Goal: Navigation & Orientation: Find specific page/section

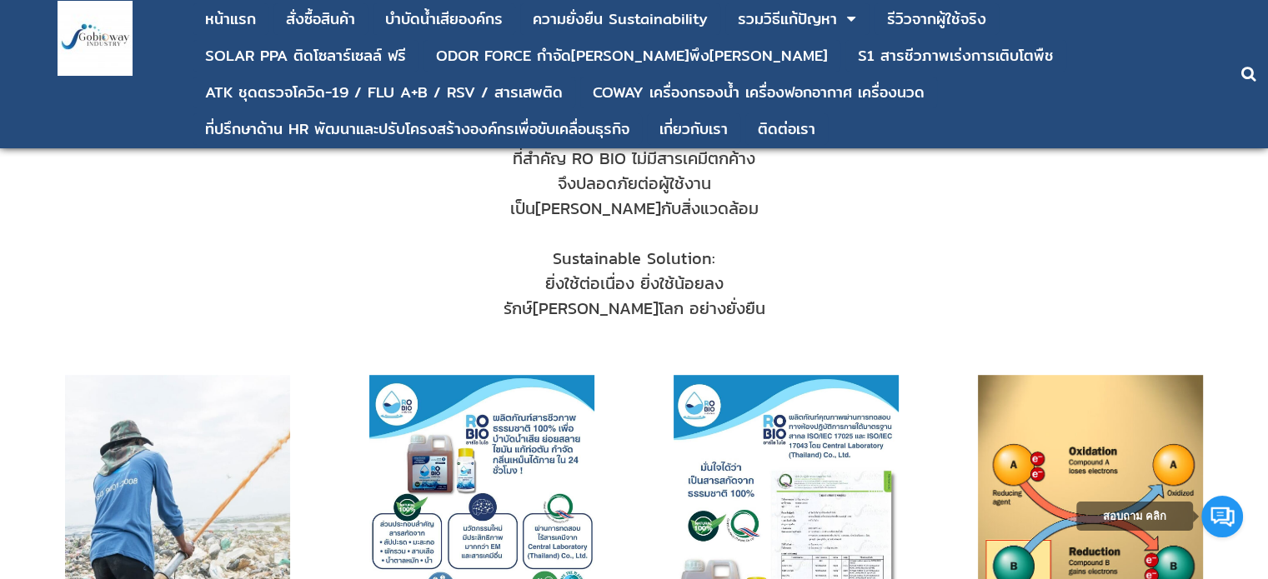
scroll to position [917, 0]
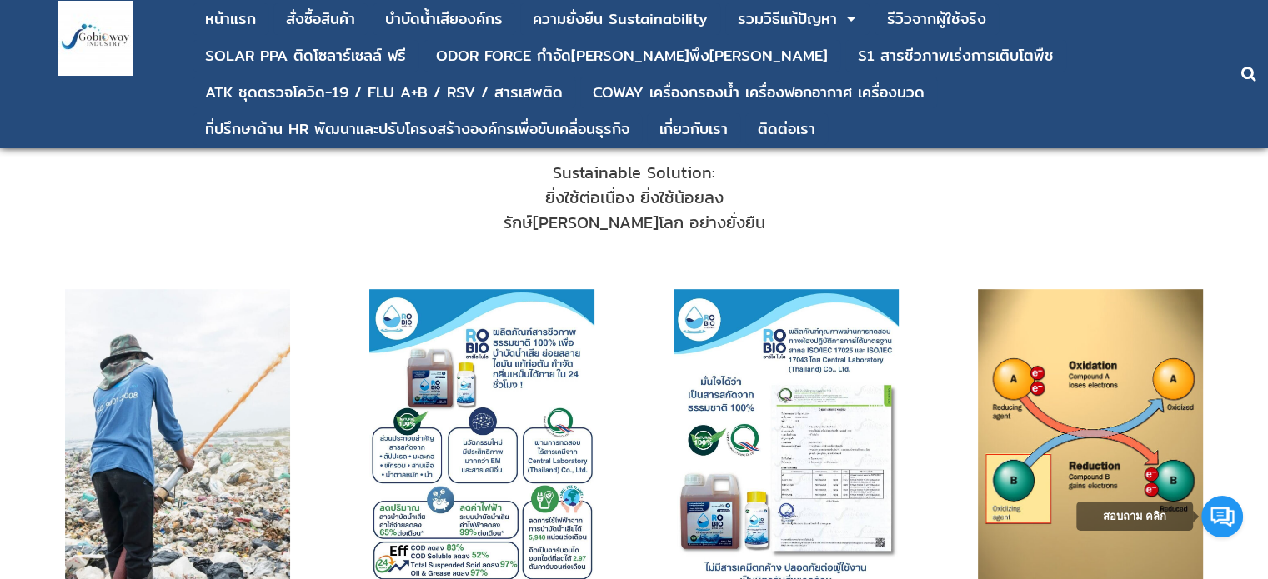
click at [458, 467] on img at bounding box center [481, 438] width 225 height 299
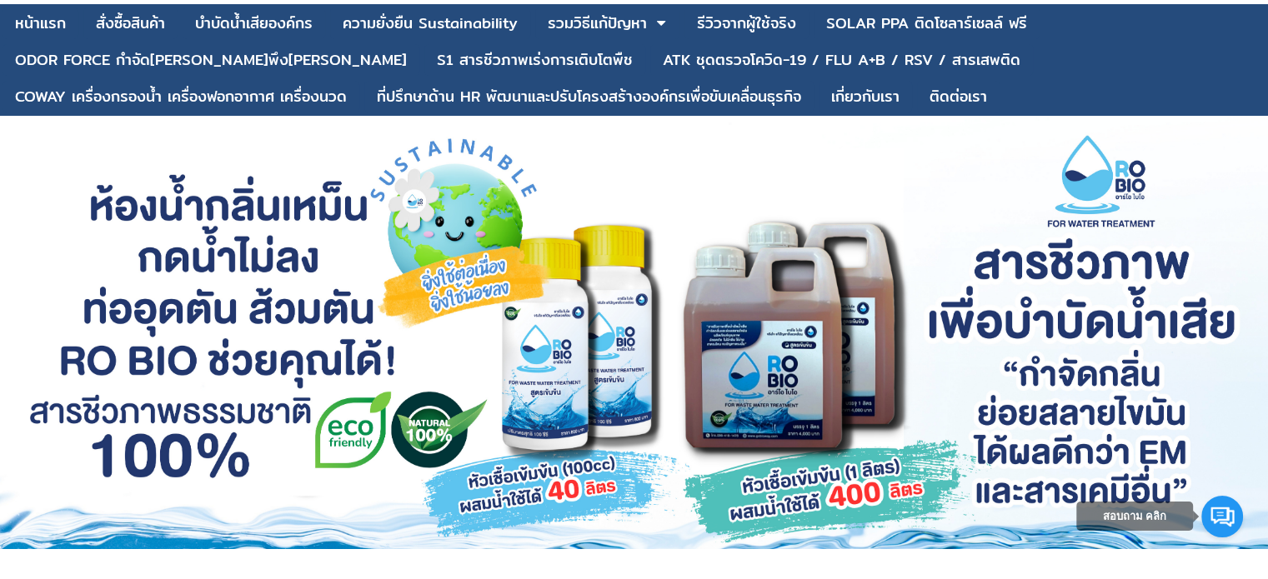
scroll to position [0, 0]
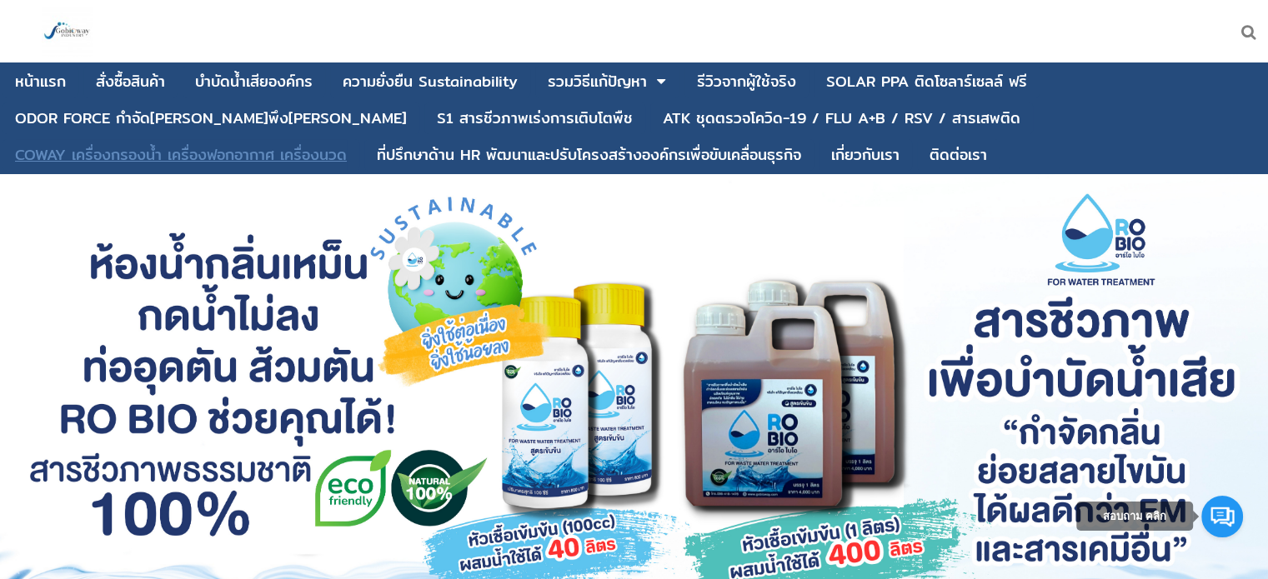
click at [347, 148] on div "COWAY เครื่องกรองน้ำ เครื่องฟอกอากาศ เครื่องนวด" at bounding box center [181, 155] width 332 height 15
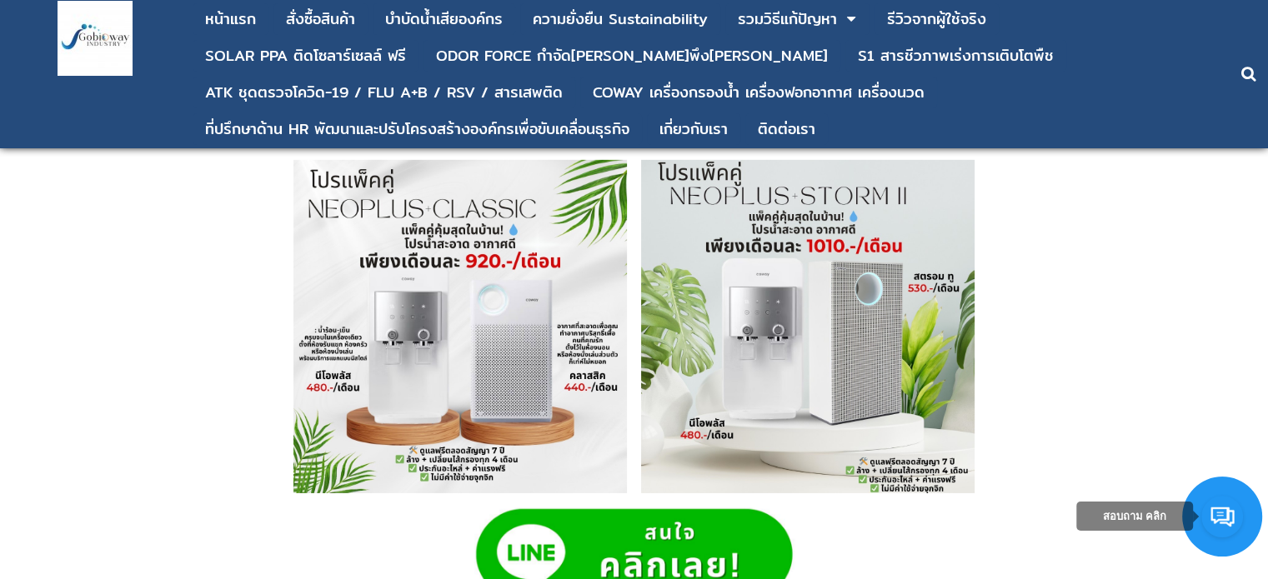
scroll to position [5335, 0]
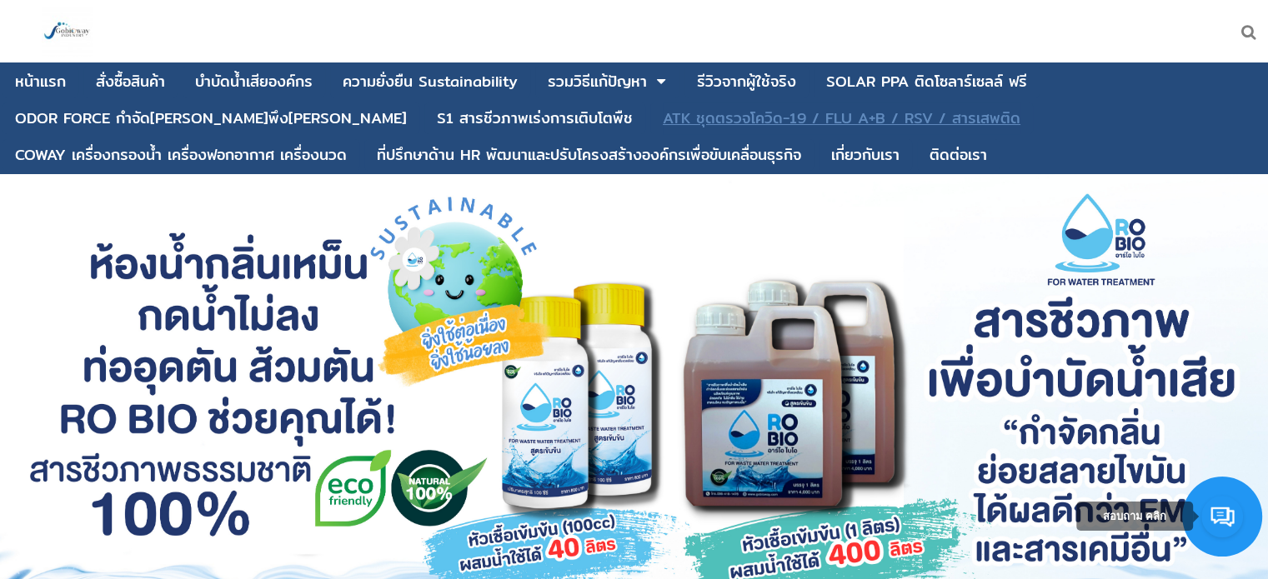
click at [849, 118] on div "ATK ชุดตรวจโควิด-19 / FLU A+B / RSV / สารเสพติด" at bounding box center [842, 118] width 358 height 15
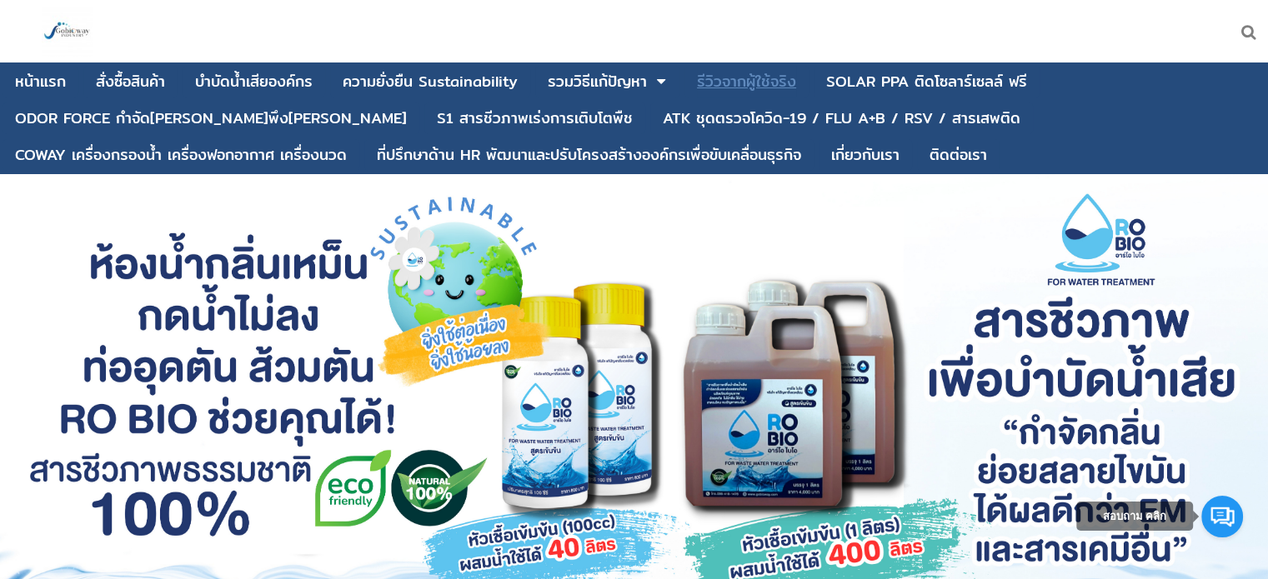
click at [716, 86] on div "รีวิวจากผู้ใช้จริง" at bounding box center [746, 81] width 99 height 15
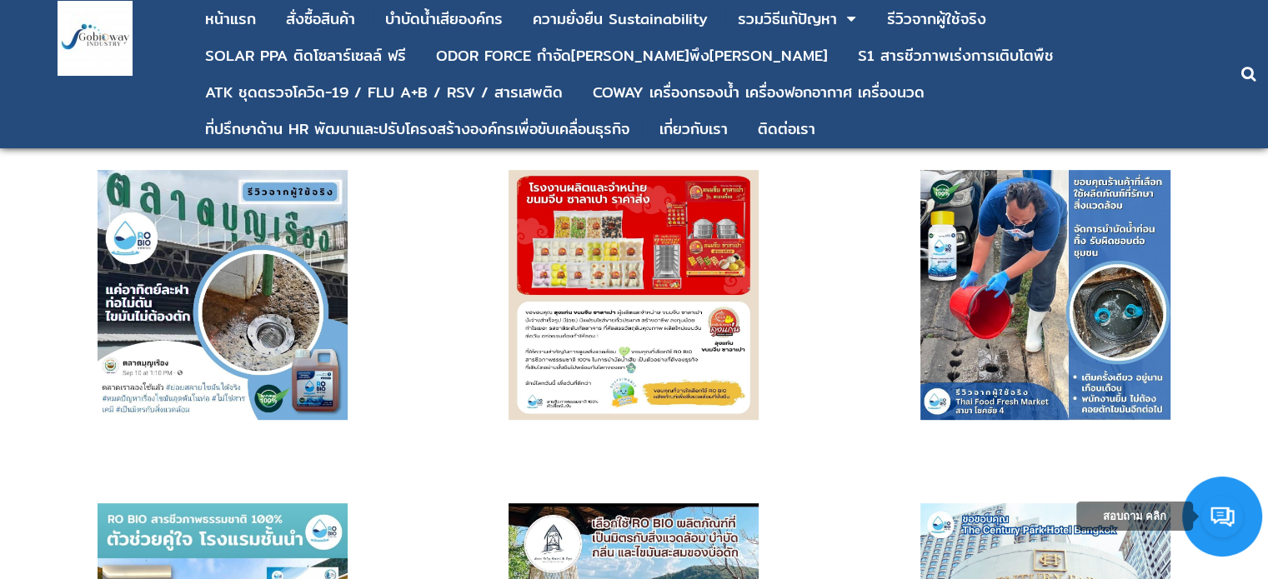
scroll to position [1084, 0]
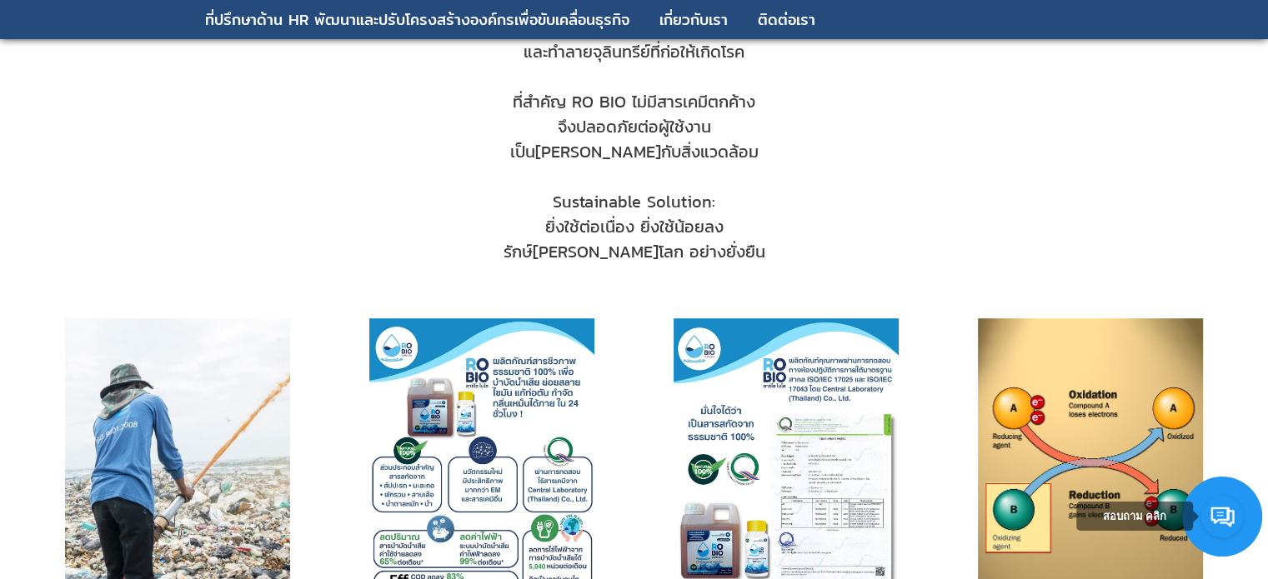
scroll to position [1000, 0]
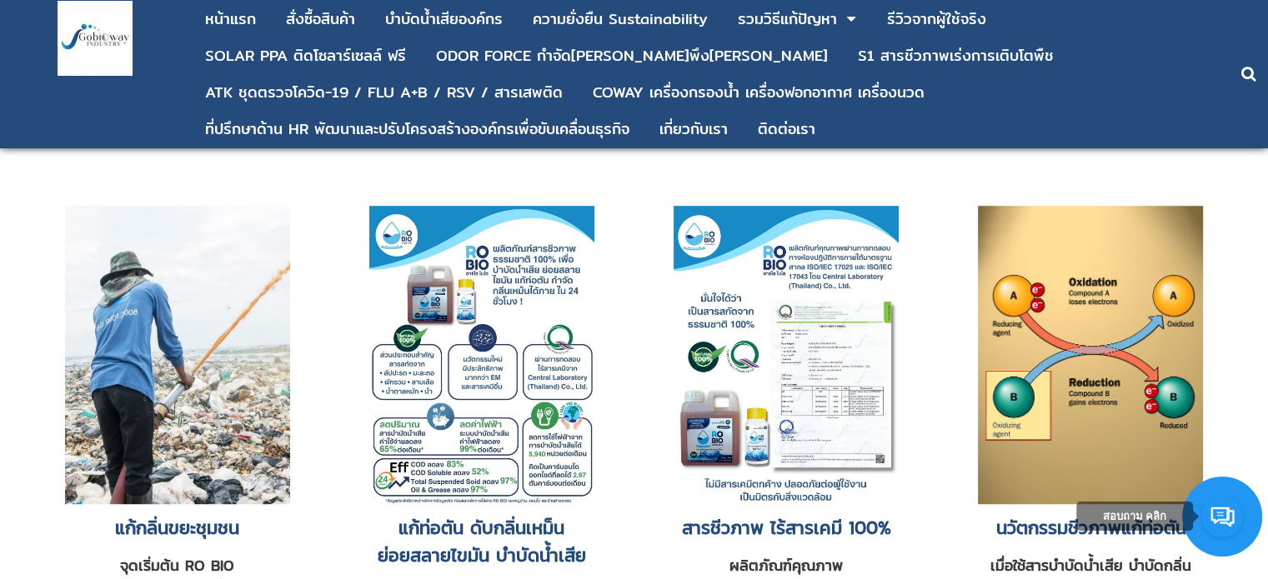
click at [458, 374] on img at bounding box center [481, 355] width 225 height 299
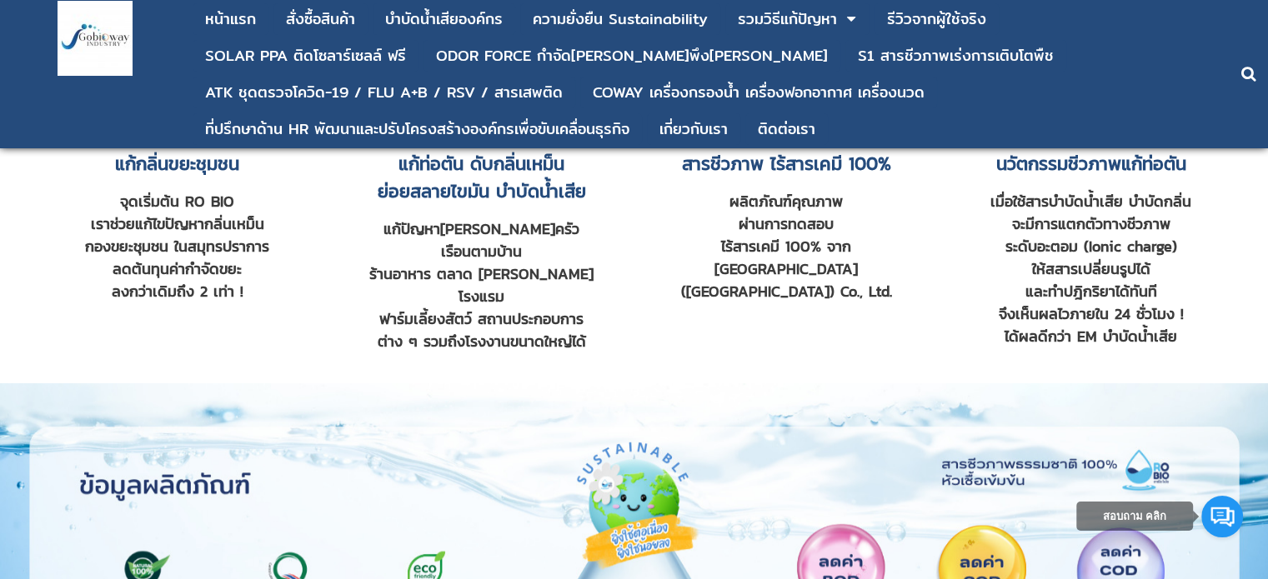
scroll to position [1500, 0]
